Goal: Task Accomplishment & Management: Manage account settings

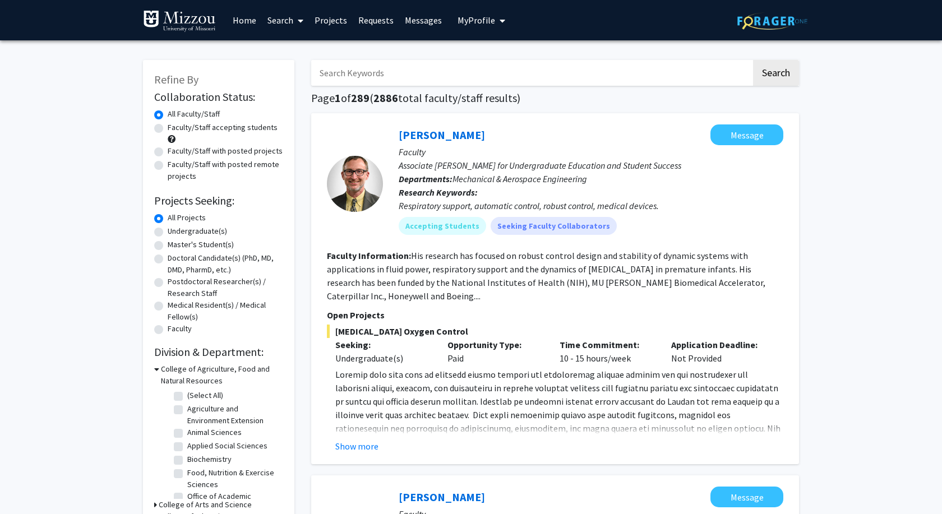
click at [484, 19] on span "My Profile" at bounding box center [476, 20] width 38 height 11
click at [489, 48] on div "Carolyn Orbann View Profile" at bounding box center [513, 58] width 96 height 25
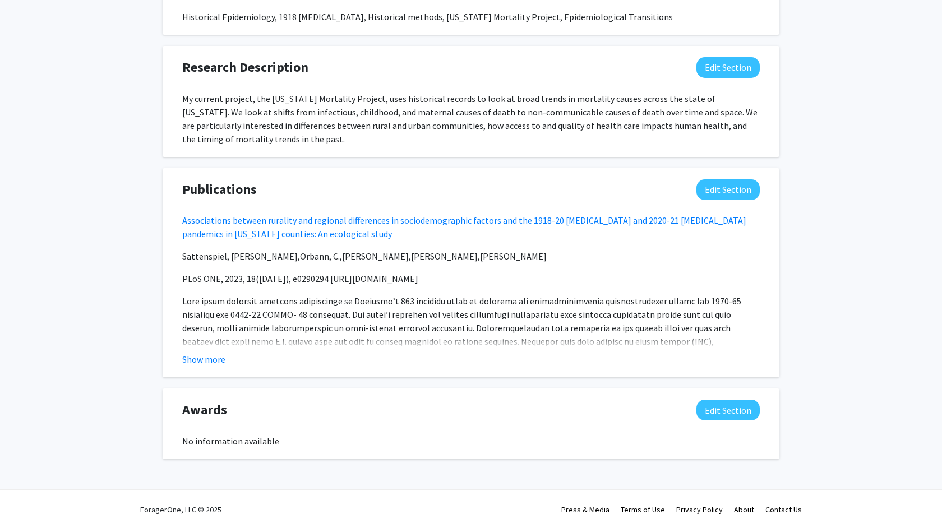
scroll to position [768, 0]
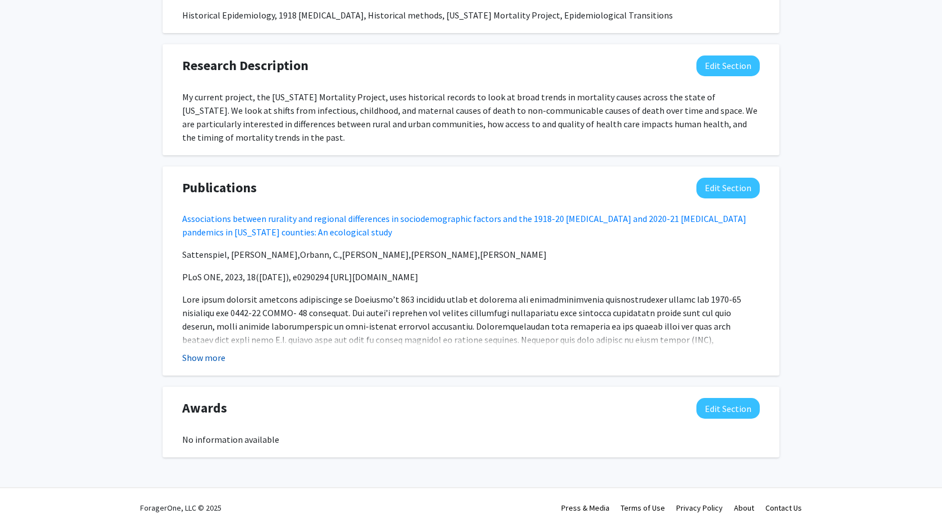
click at [192, 351] on button "Show more" at bounding box center [203, 357] width 43 height 13
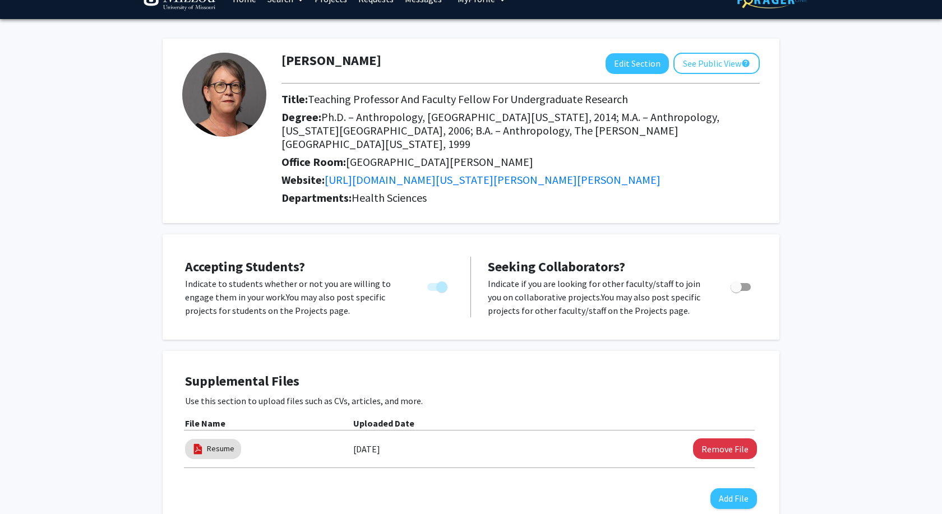
scroll to position [0, 0]
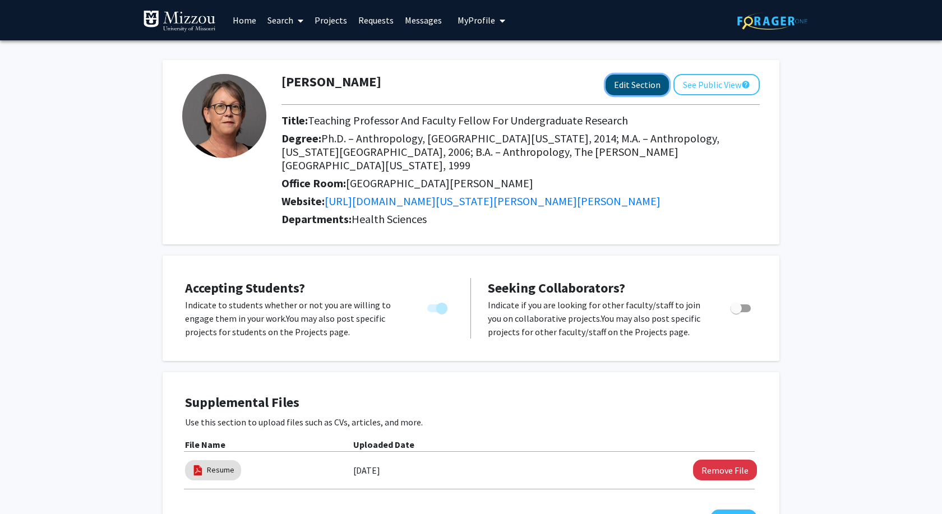
click at [640, 85] on button "Edit Section" at bounding box center [636, 85] width 63 height 21
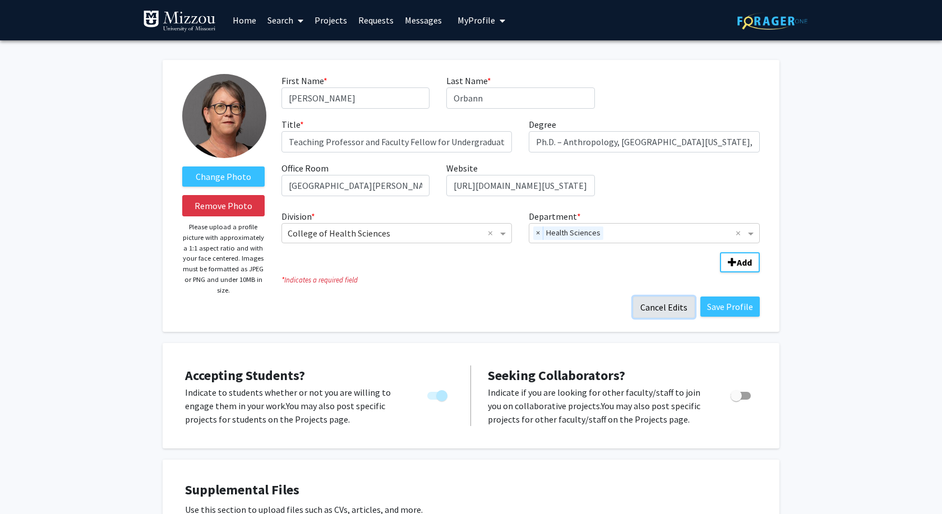
click at [662, 313] on button "Cancel Edits" at bounding box center [664, 307] width 62 height 21
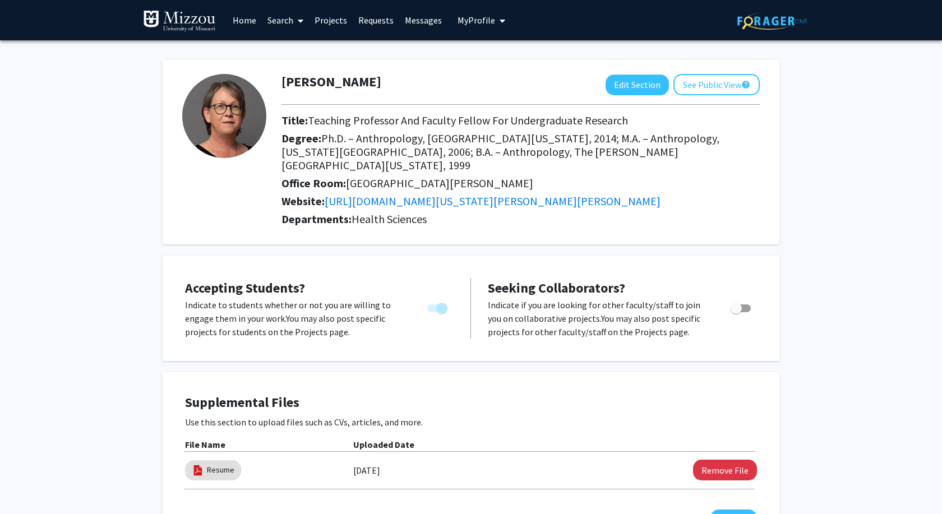
click at [282, 18] on link "Search" at bounding box center [285, 20] width 47 height 39
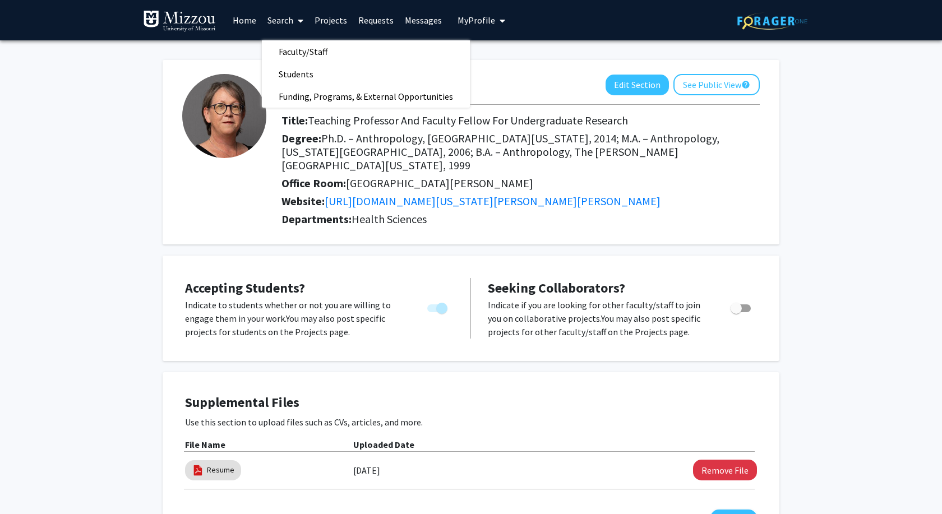
click at [343, 18] on link "Projects" at bounding box center [331, 20] width 44 height 39
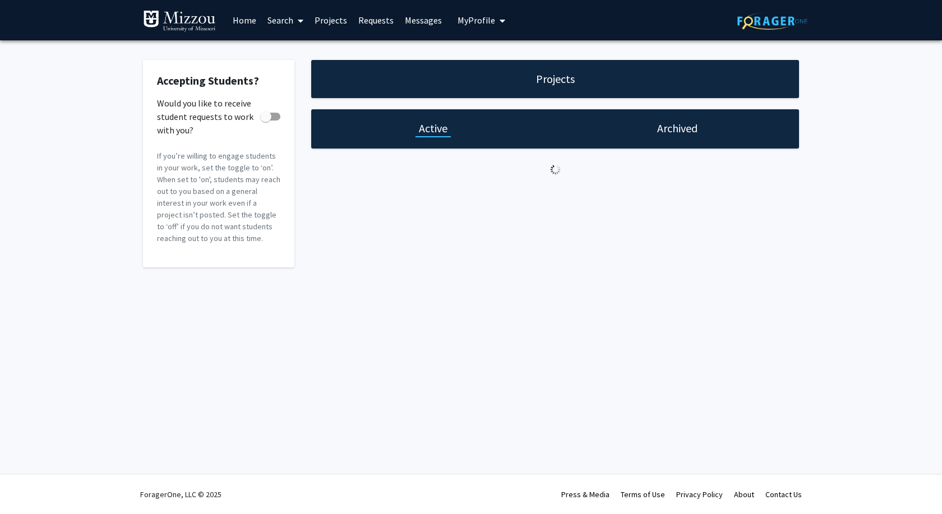
checkbox input "true"
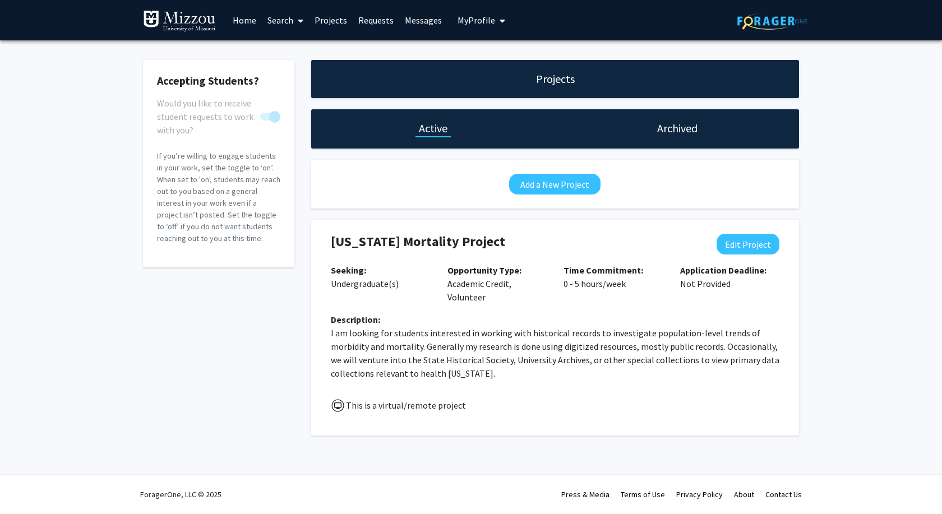
click at [419, 16] on link "Messages" at bounding box center [423, 20] width 48 height 39
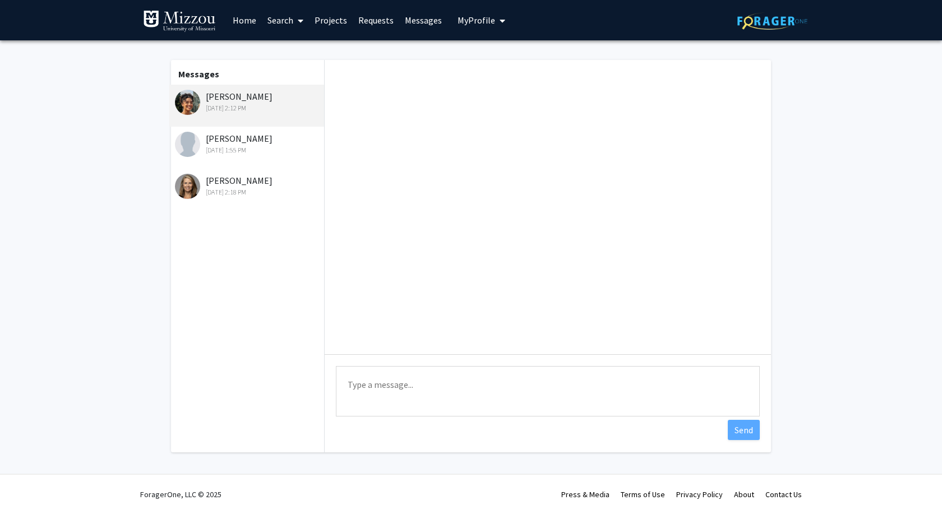
scroll to position [343, 0]
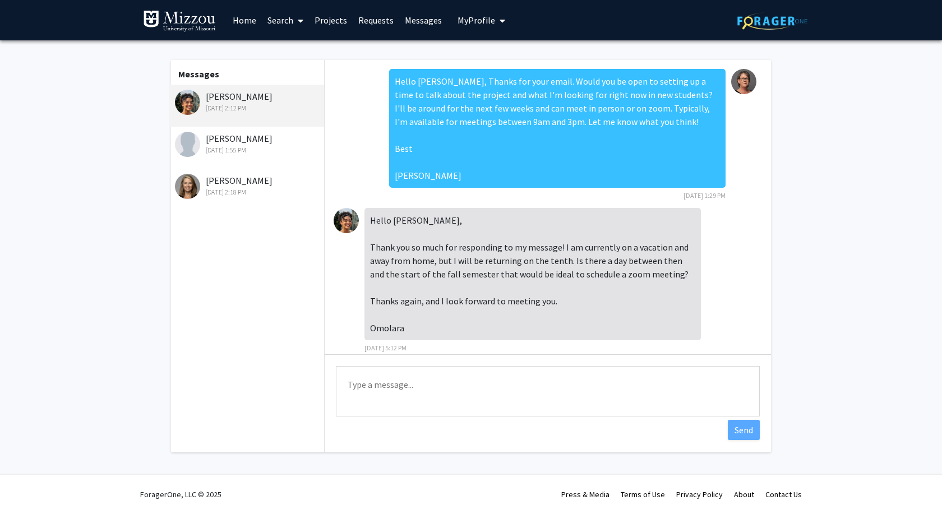
scroll to position [343, 0]
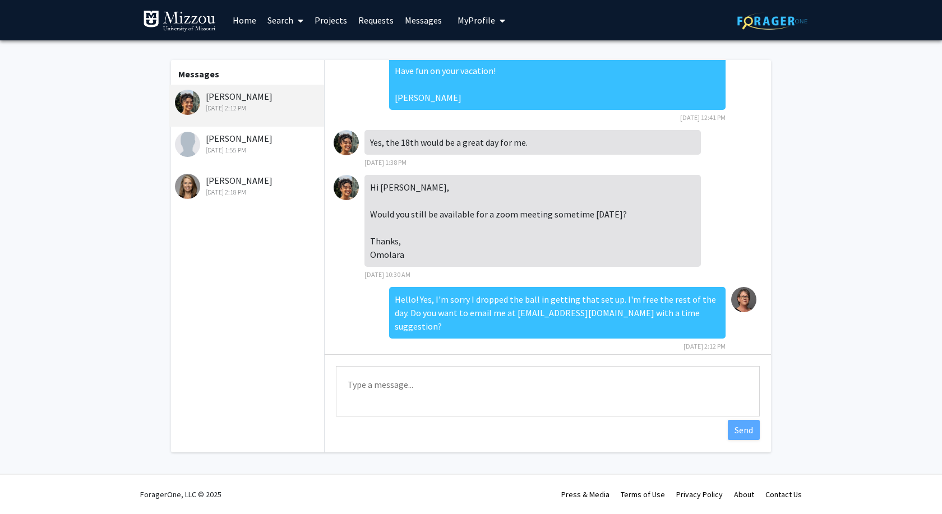
click at [458, 21] on span "My Profile" at bounding box center [476, 20] width 38 height 11
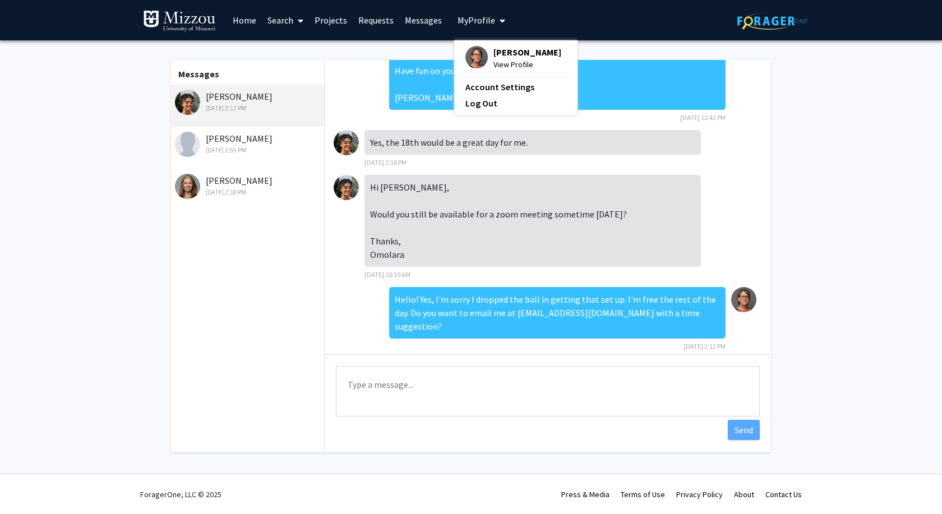
click at [322, 22] on link "Projects" at bounding box center [331, 20] width 44 height 39
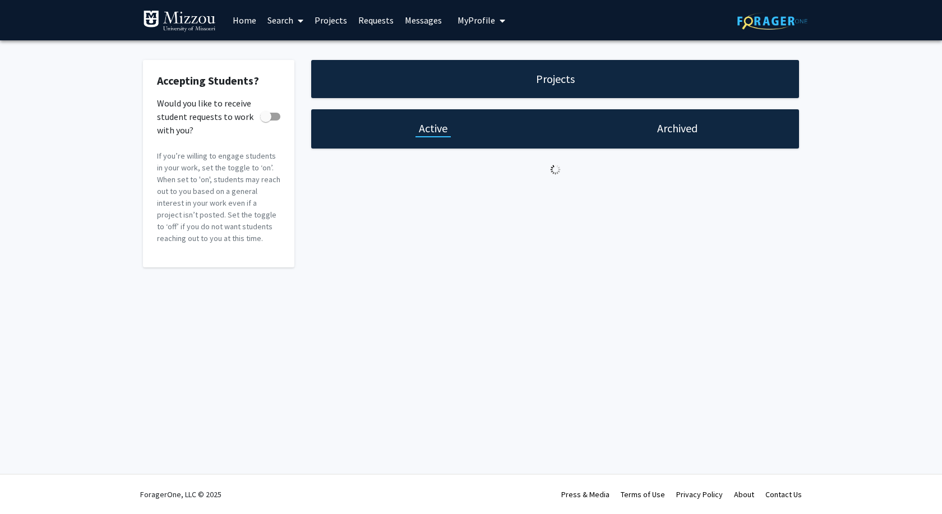
checkbox input "true"
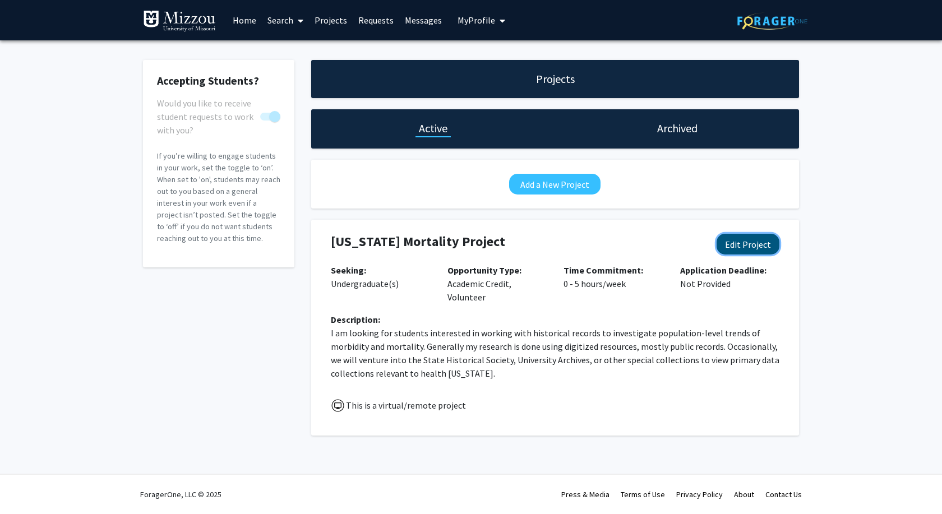
click at [744, 249] on button "Edit Project" at bounding box center [748, 244] width 63 height 21
select select "0 - 5"
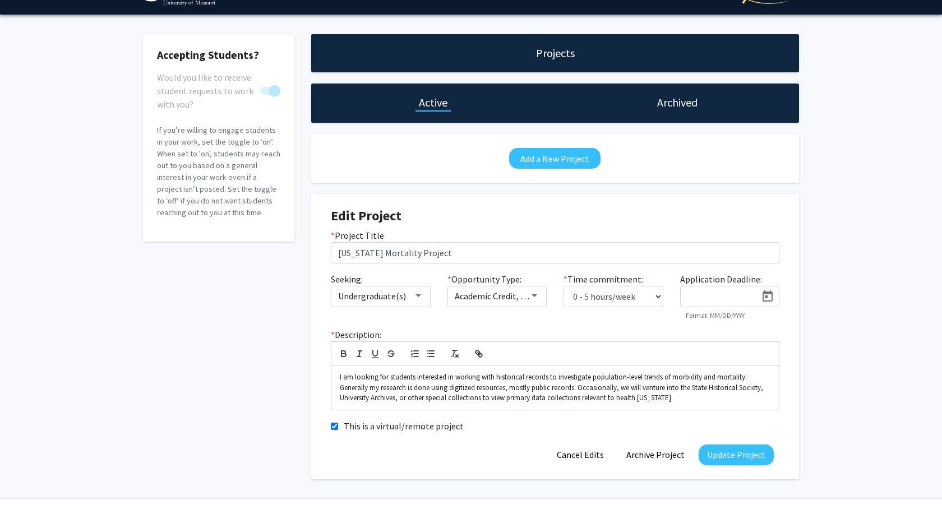
scroll to position [50, 0]
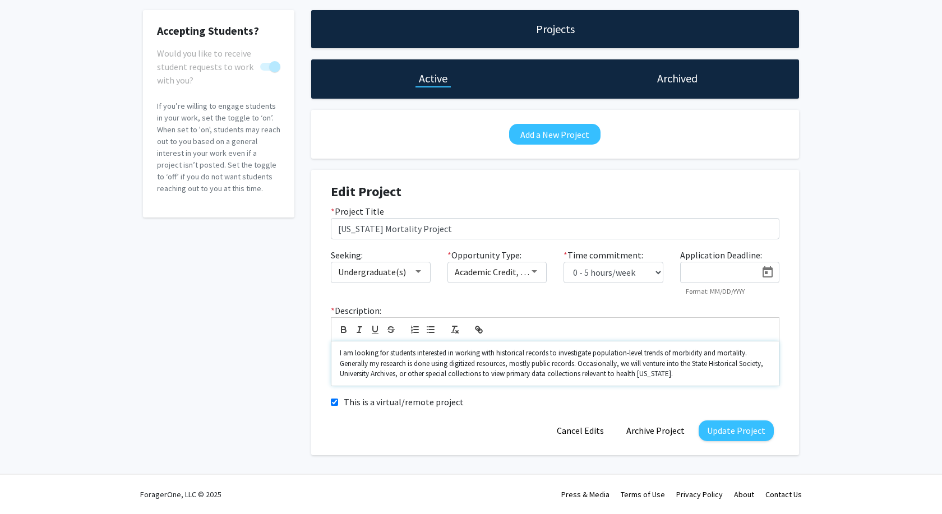
click at [690, 375] on p "I am looking for students interested in working with historical records to inve…" at bounding box center [555, 363] width 431 height 31
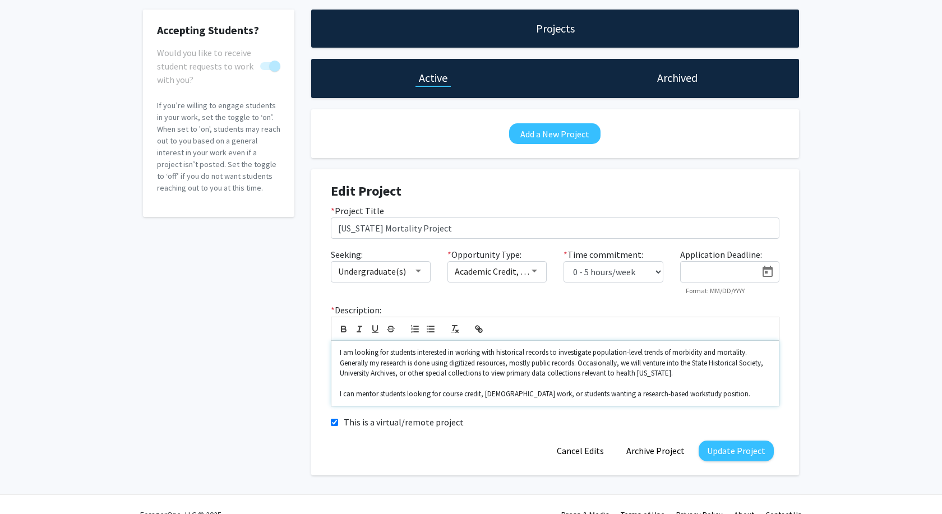
click at [666, 393] on p "I can mentor students looking for course credit, [DEMOGRAPHIC_DATA] work, or st…" at bounding box center [555, 394] width 431 height 10
click at [741, 397] on p "I can mentor students looking for course credit, [DEMOGRAPHIC_DATA] work, or st…" at bounding box center [555, 394] width 431 height 10
click at [668, 395] on p "I can mentor students looking for course credit, [DEMOGRAPHIC_DATA] work, or st…" at bounding box center [555, 394] width 431 height 10
click at [755, 450] on button "Update Project" at bounding box center [736, 451] width 75 height 21
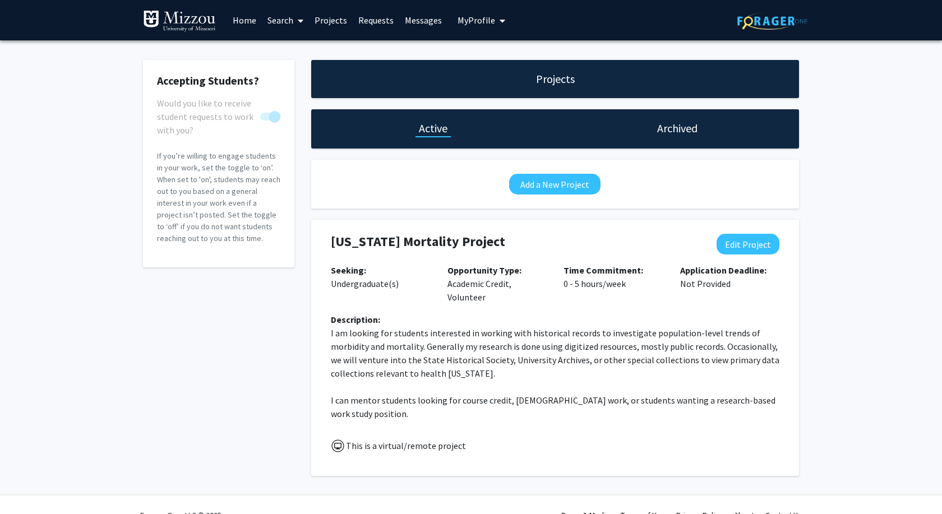
click at [430, 21] on link "Messages" at bounding box center [423, 20] width 48 height 39
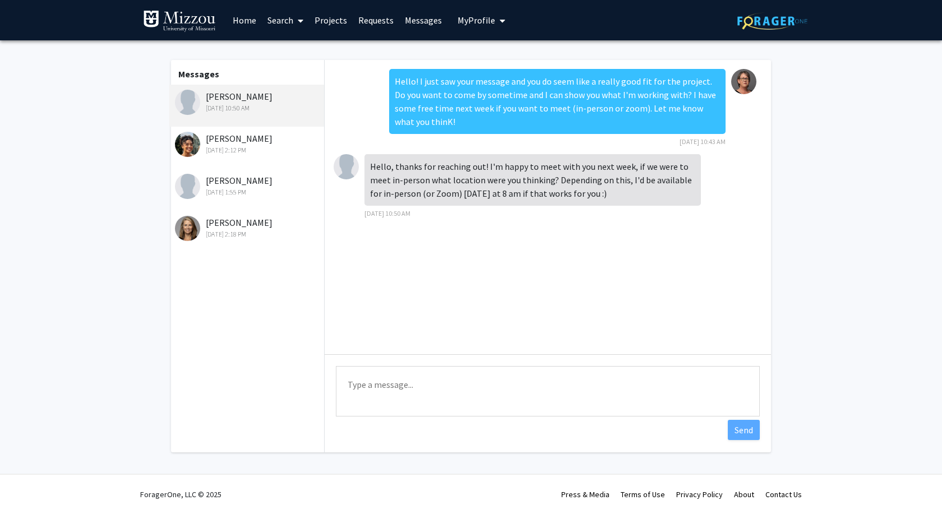
click at [343, 19] on link "Projects" at bounding box center [331, 20] width 44 height 39
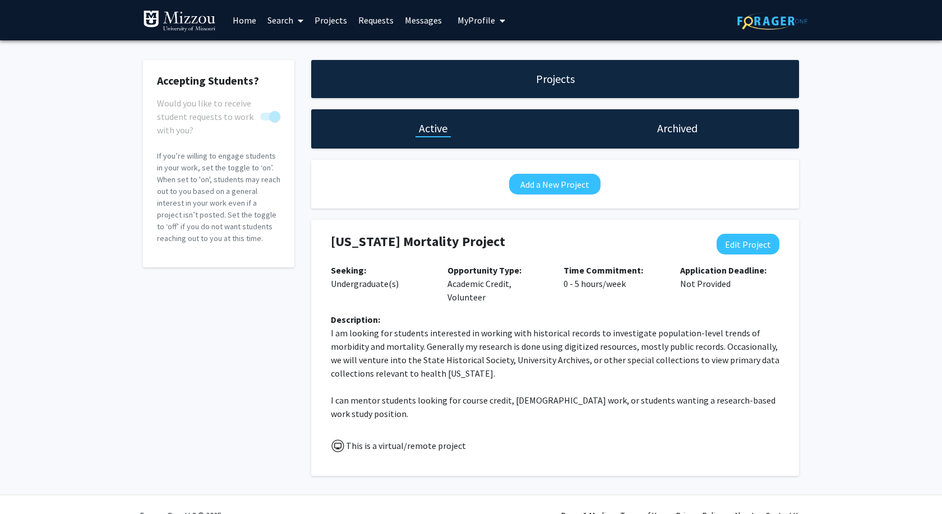
checkbox input "true"
click at [760, 241] on button "Edit Project" at bounding box center [748, 244] width 63 height 21
select select "0 - 5"
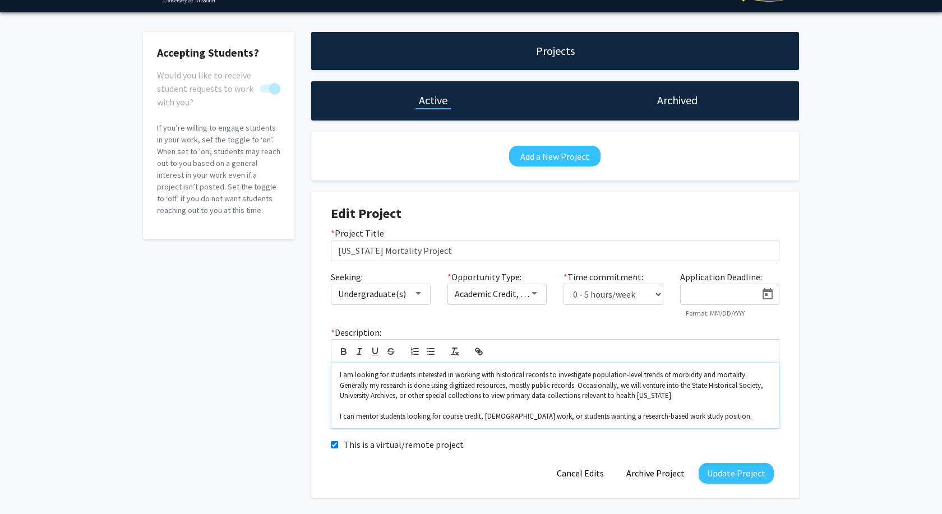
scroll to position [57, 0]
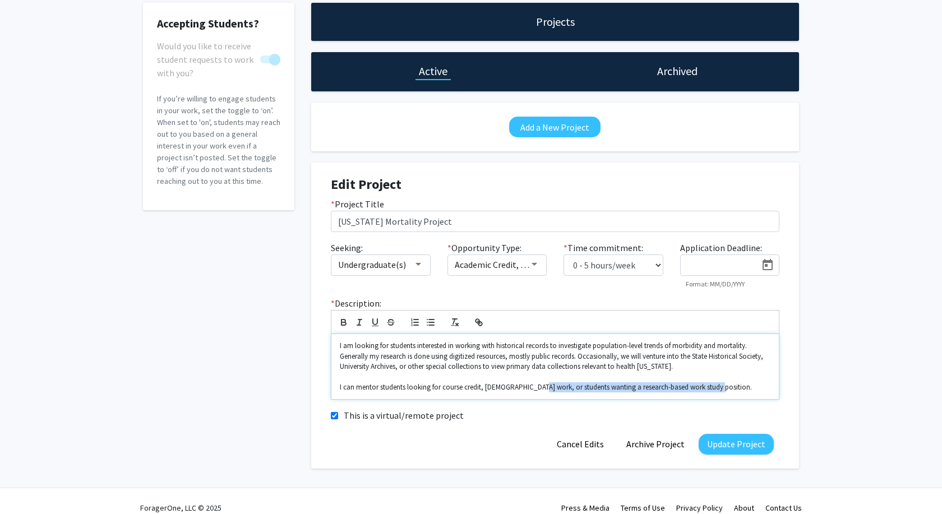
drag, startPoint x: 721, startPoint y: 388, endPoint x: 534, endPoint y: 392, distance: 186.7
click at [534, 392] on p "I can mentor students looking for course credit, [DEMOGRAPHIC_DATA] work, or st…" at bounding box center [555, 387] width 431 height 10
click at [571, 391] on p "I can mentor students looking for course credit or volunteer opportunities." at bounding box center [555, 387] width 431 height 10
drag, startPoint x: 590, startPoint y: 388, endPoint x: 600, endPoint y: 390, distance: 9.8
click at [600, 390] on p "I can mentor students looking for course credit or volunteer opportunities." at bounding box center [555, 387] width 431 height 10
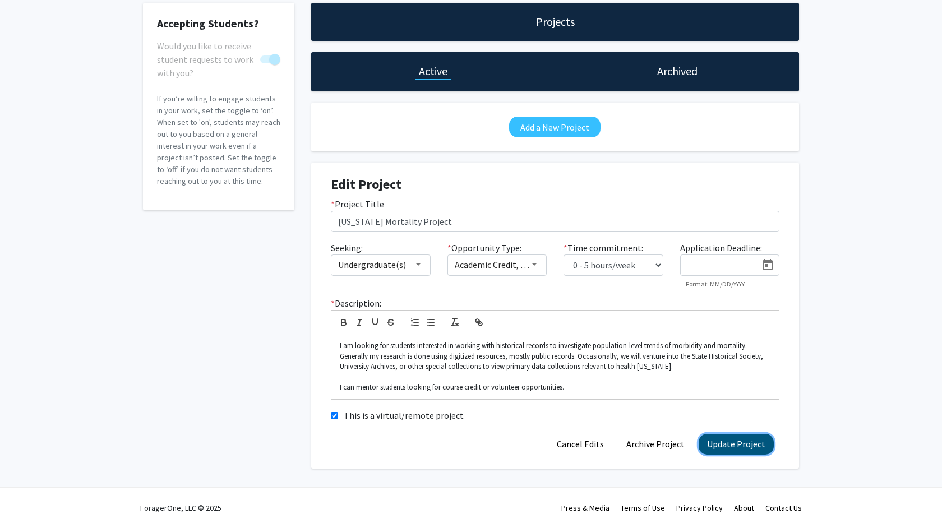
click at [748, 454] on button "Update Project" at bounding box center [736, 444] width 75 height 21
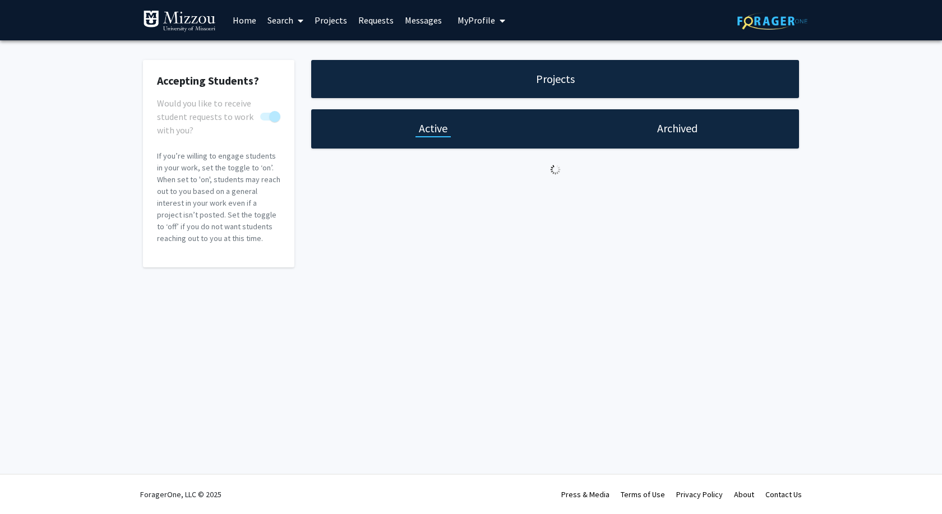
scroll to position [0, 0]
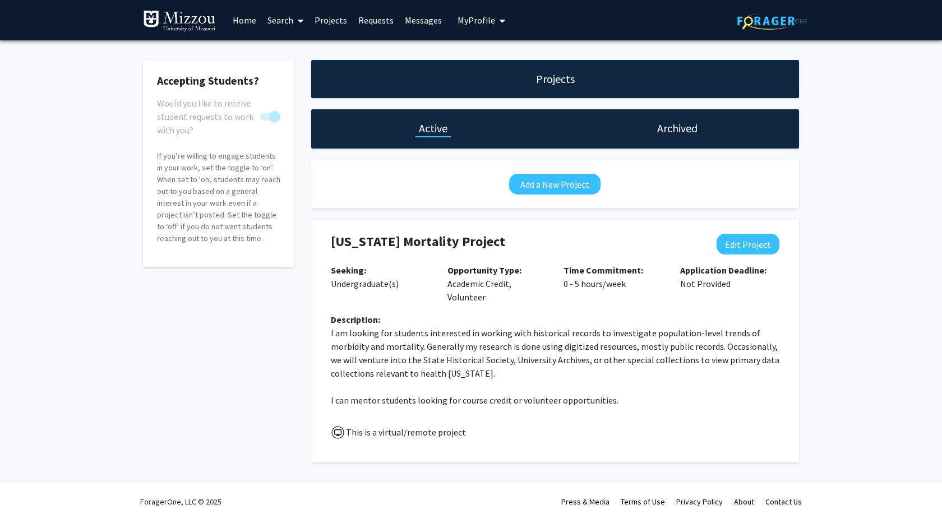
click at [279, 18] on link "Search" at bounding box center [285, 20] width 47 height 39
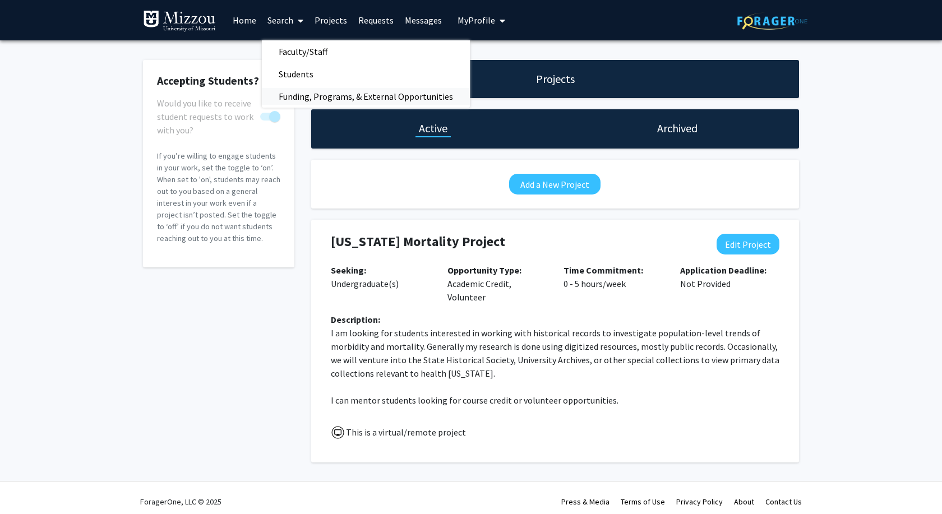
click at [287, 100] on span "Funding, Programs, & External Opportunities" at bounding box center [366, 96] width 208 height 22
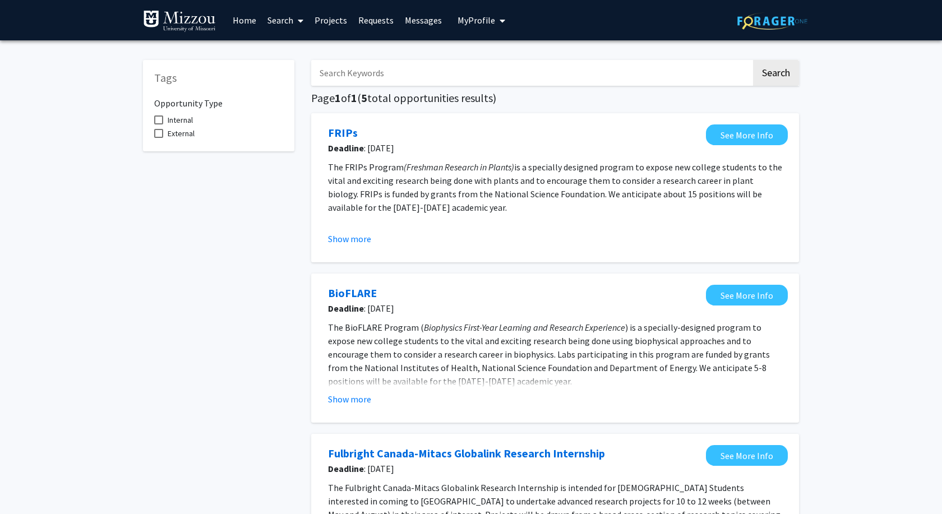
click at [249, 16] on link "Home" at bounding box center [244, 20] width 35 height 39
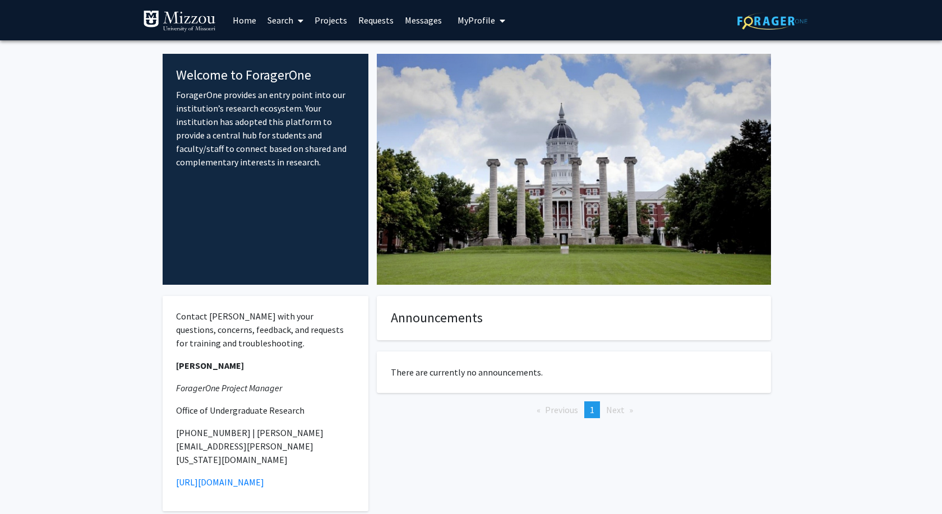
click at [288, 20] on link "Search" at bounding box center [285, 20] width 47 height 39
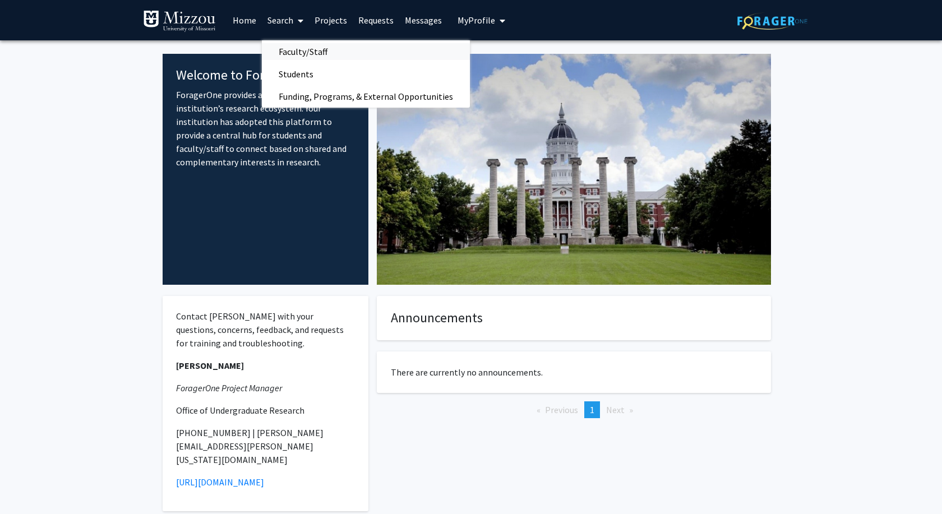
click at [288, 45] on span "Faculty/Staff" at bounding box center [303, 51] width 82 height 22
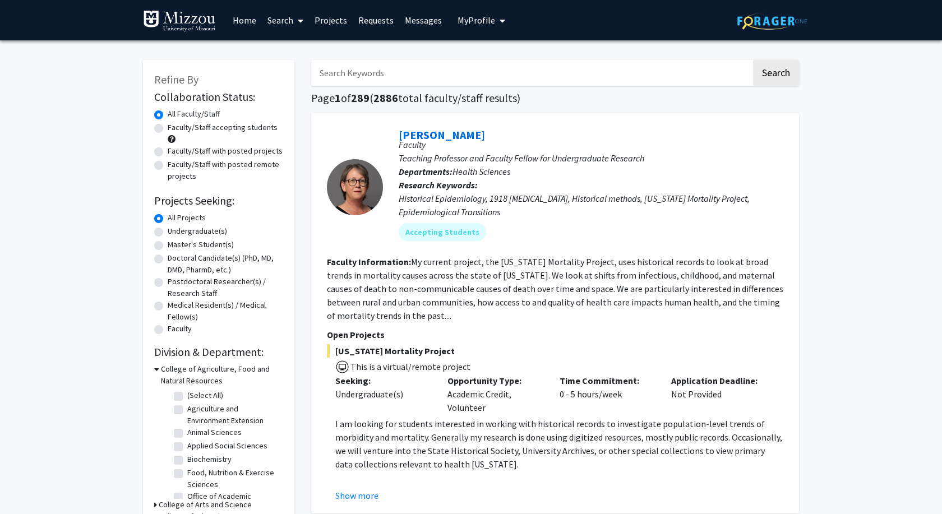
click at [330, 23] on link "Projects" at bounding box center [331, 20] width 44 height 39
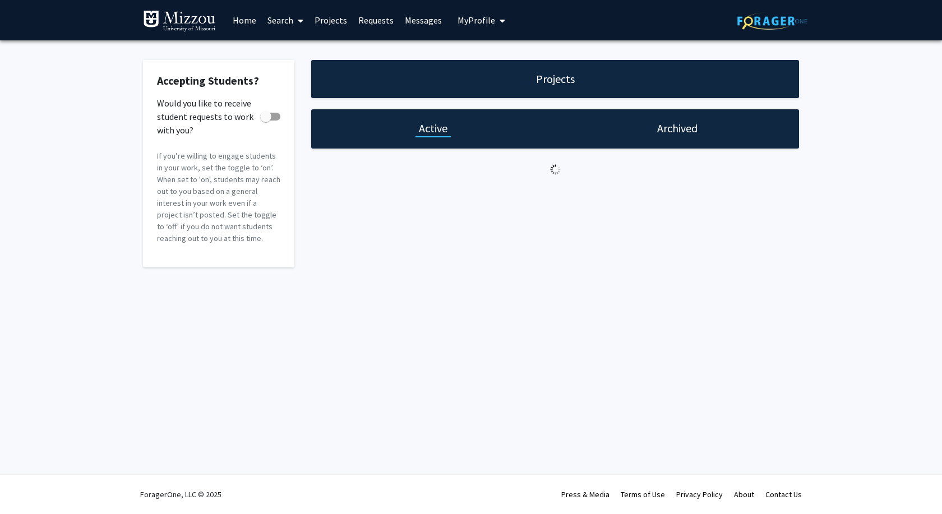
checkbox input "true"
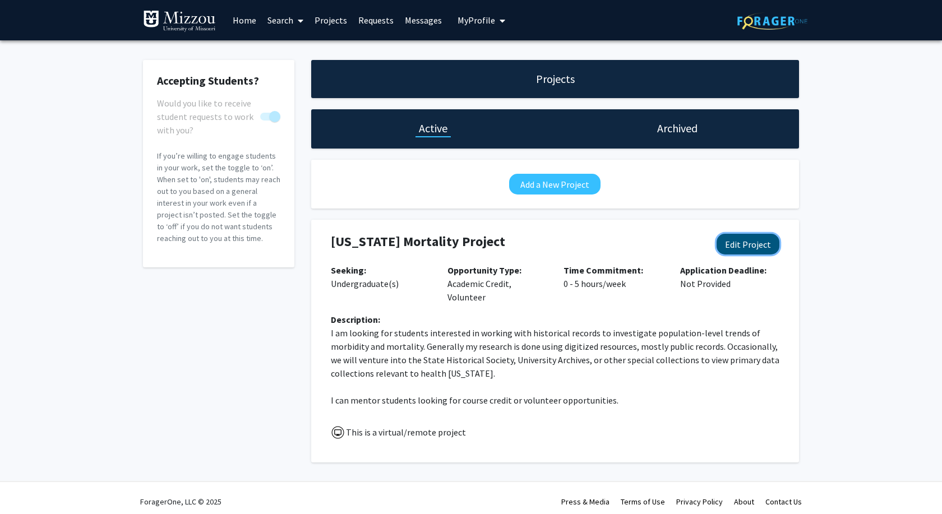
click at [769, 243] on button "Edit Project" at bounding box center [748, 244] width 63 height 21
select select "0 - 5"
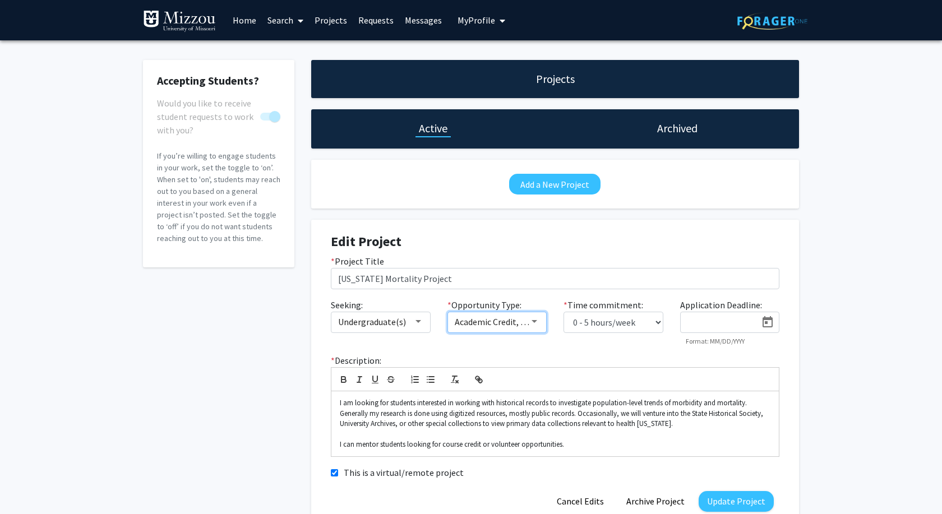
click at [538, 322] on div at bounding box center [534, 321] width 10 height 9
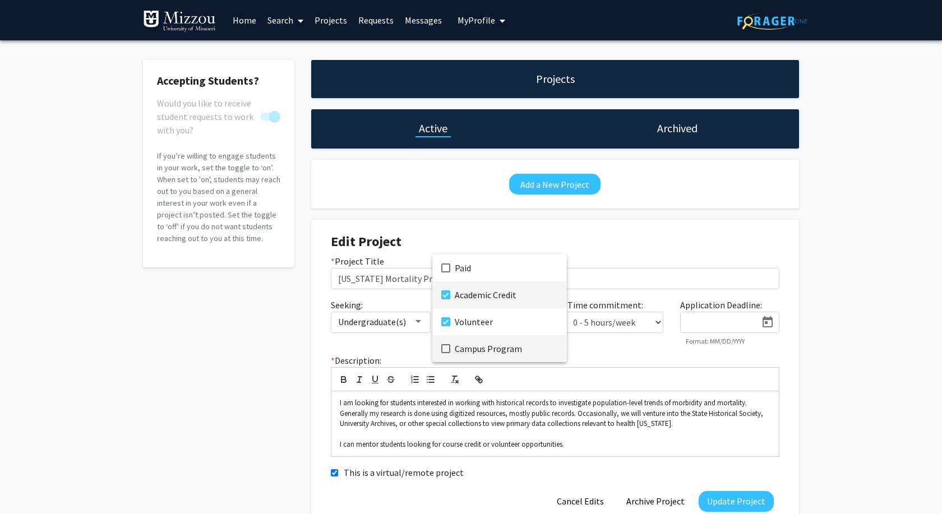
click at [448, 345] on mat-pseudo-checkbox at bounding box center [445, 348] width 9 height 9
drag, startPoint x: 583, startPoint y: 449, endPoint x: 533, endPoint y: 342, distance: 118.1
click at [542, 343] on div "Paid Academic Credit Volunteer Campus Program" at bounding box center [471, 257] width 942 height 514
click at [443, 348] on mat-pseudo-checkbox at bounding box center [445, 348] width 9 height 9
click at [735, 502] on div at bounding box center [471, 257] width 942 height 514
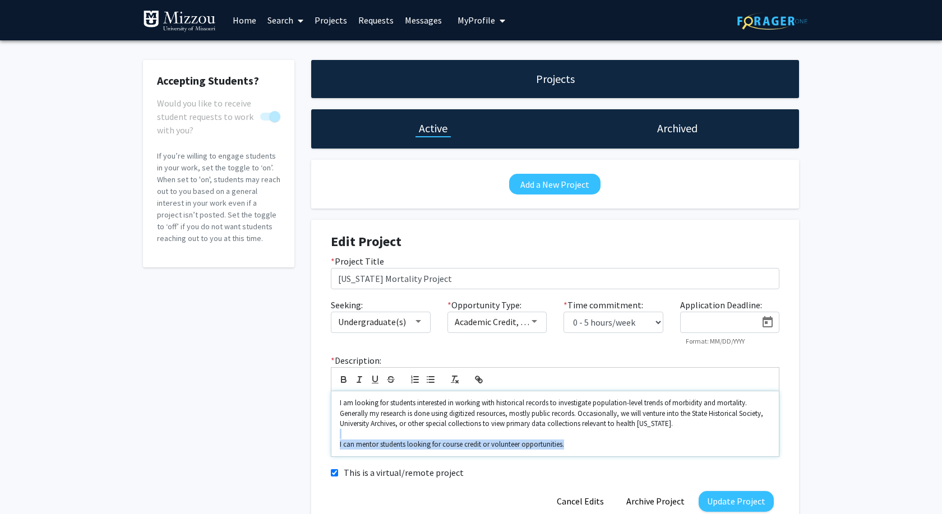
drag, startPoint x: 578, startPoint y: 443, endPoint x: 257, endPoint y: 438, distance: 321.3
click at [331, 432] on div "I am looking for students interested in working with historical records to inve…" at bounding box center [554, 423] width 447 height 65
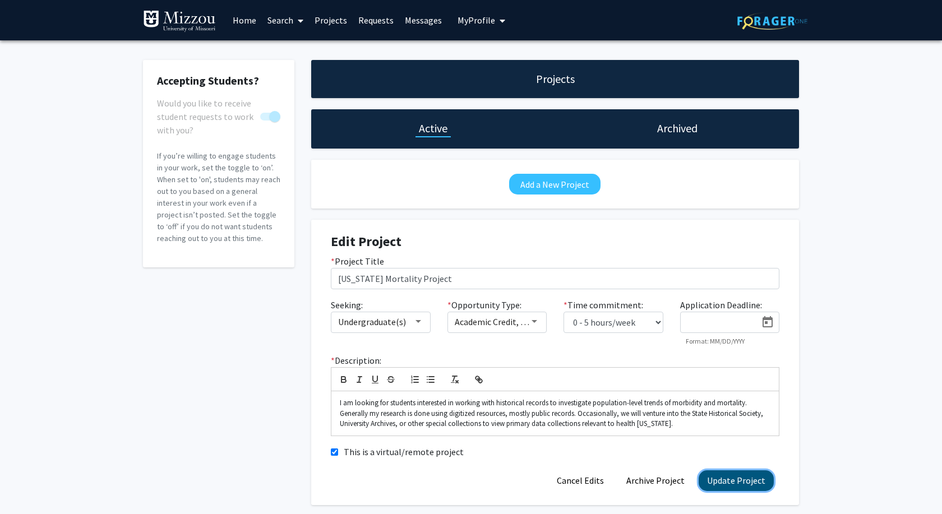
click at [743, 482] on button "Update Project" at bounding box center [736, 480] width 75 height 21
